Goal: Transaction & Acquisition: Purchase product/service

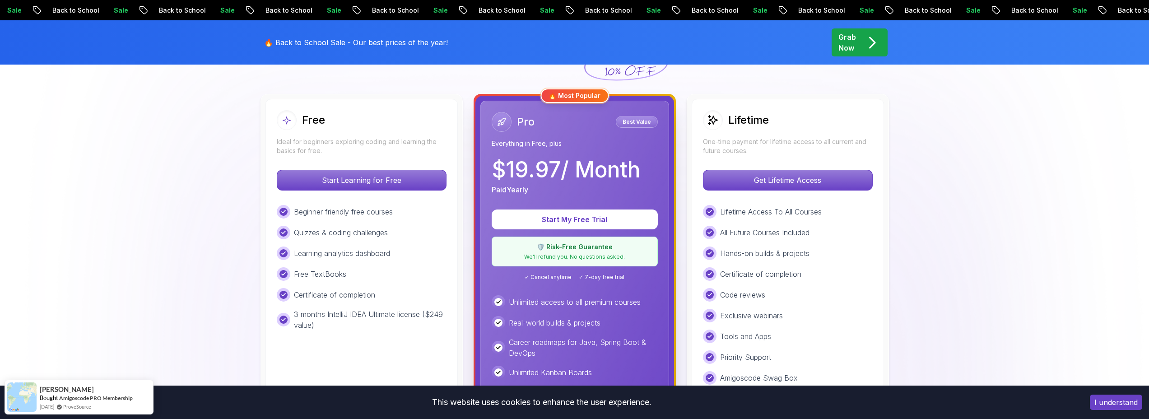
scroll to position [309, 0]
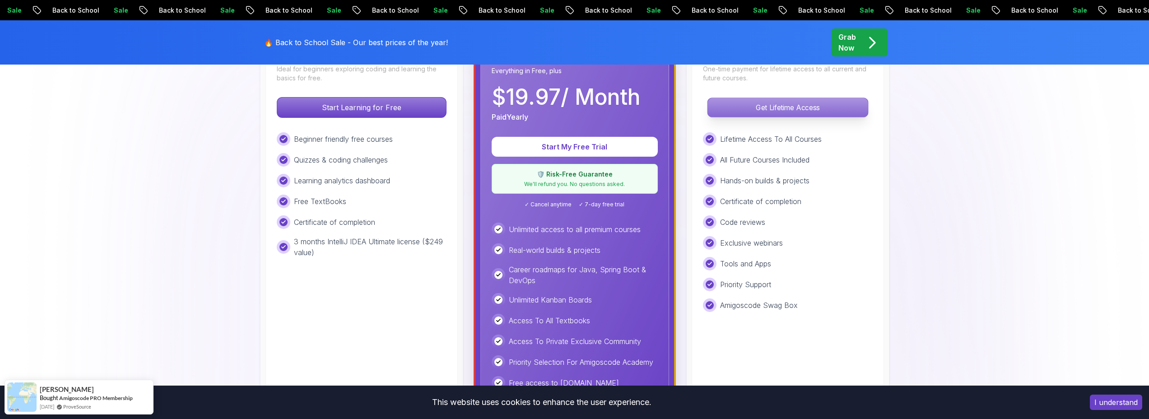
click at [800, 113] on p "Get Lifetime Access" at bounding box center [787, 107] width 160 height 19
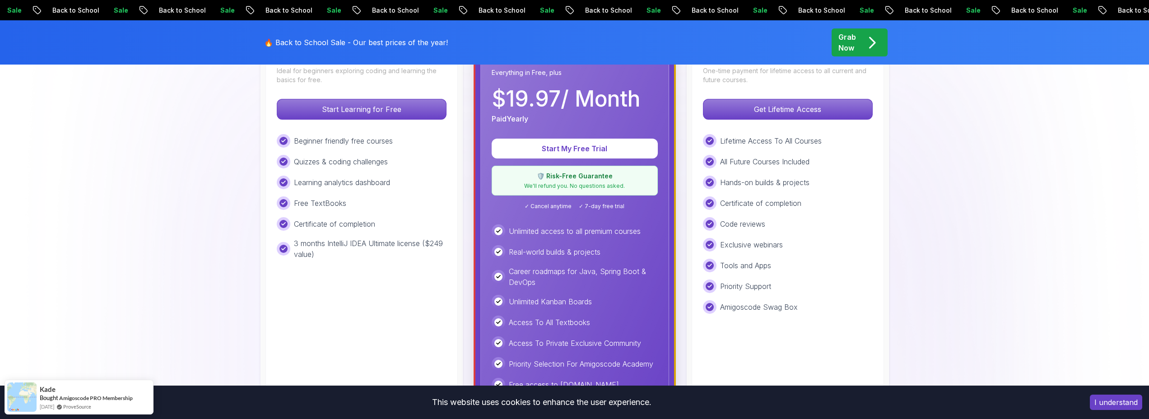
scroll to position [216, 0]
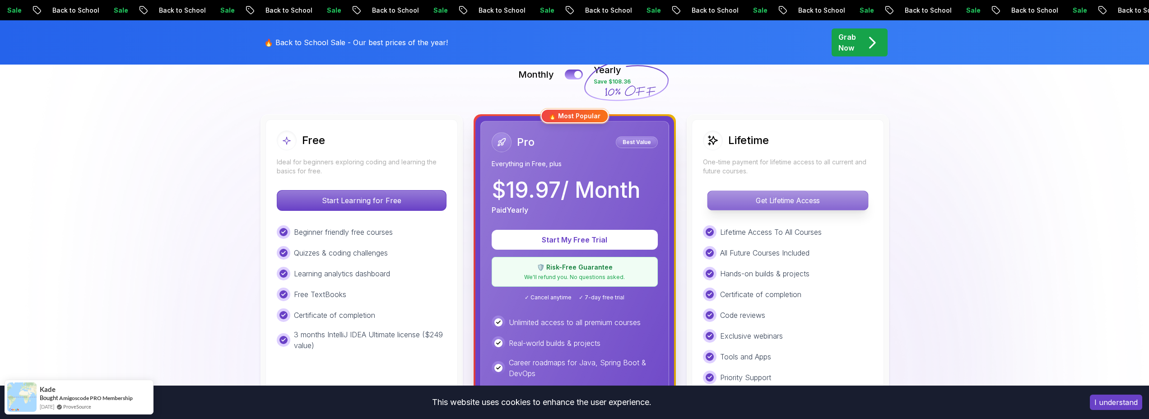
click at [797, 197] on p "Get Lifetime Access" at bounding box center [787, 200] width 160 height 19
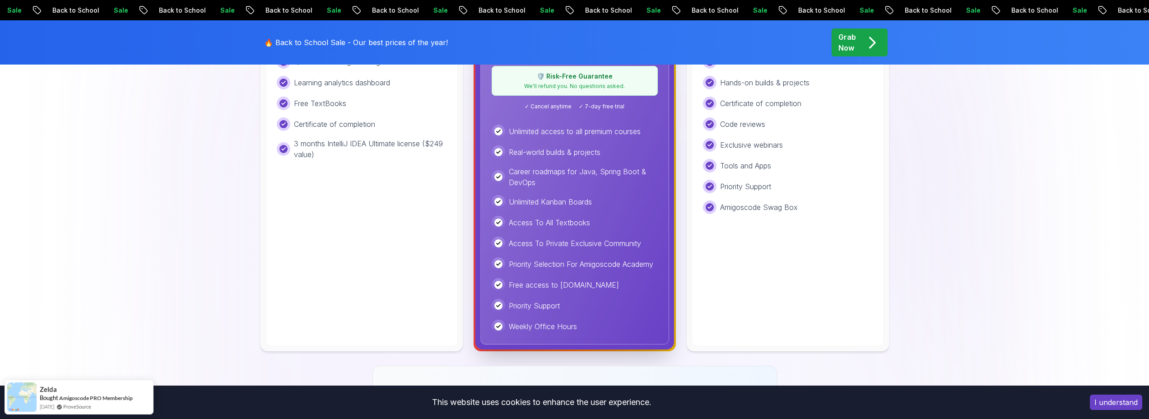
scroll to position [330, 0]
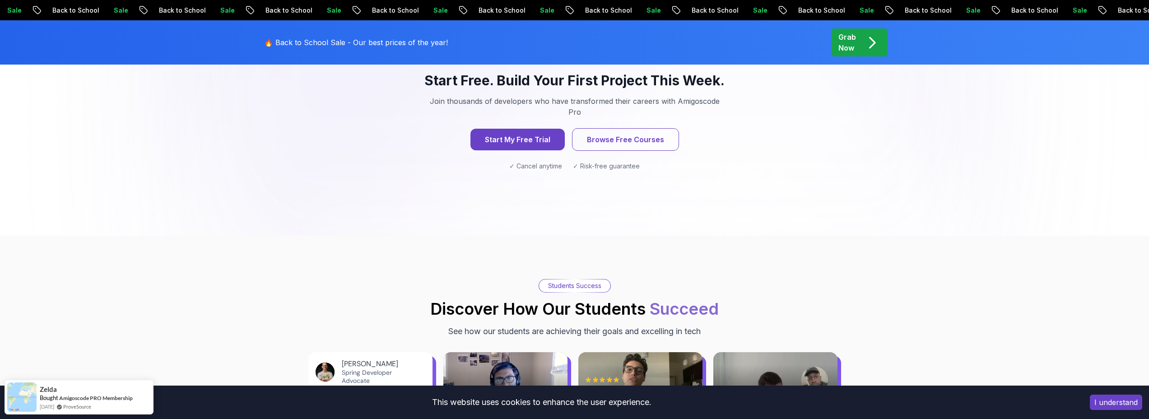
scroll to position [994, 0]
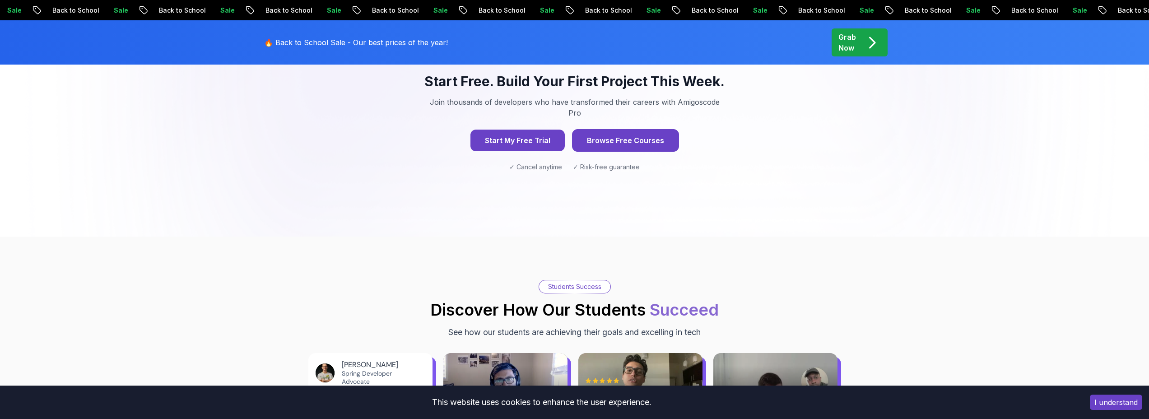
click at [633, 129] on button "Browse Free Courses" at bounding box center [625, 140] width 107 height 23
